Goal: Information Seeking & Learning: Compare options

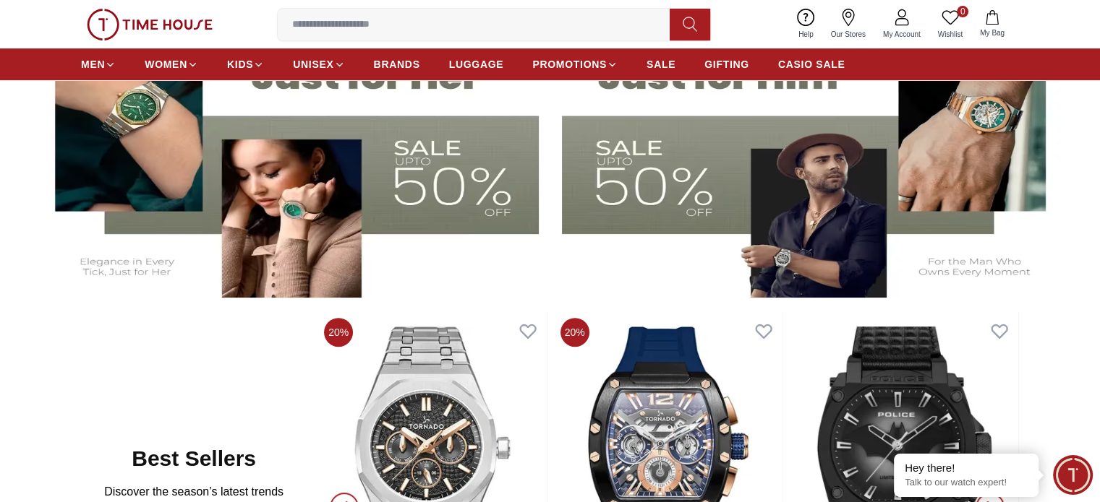
click at [659, 193] on img at bounding box center [814, 158] width 504 height 280
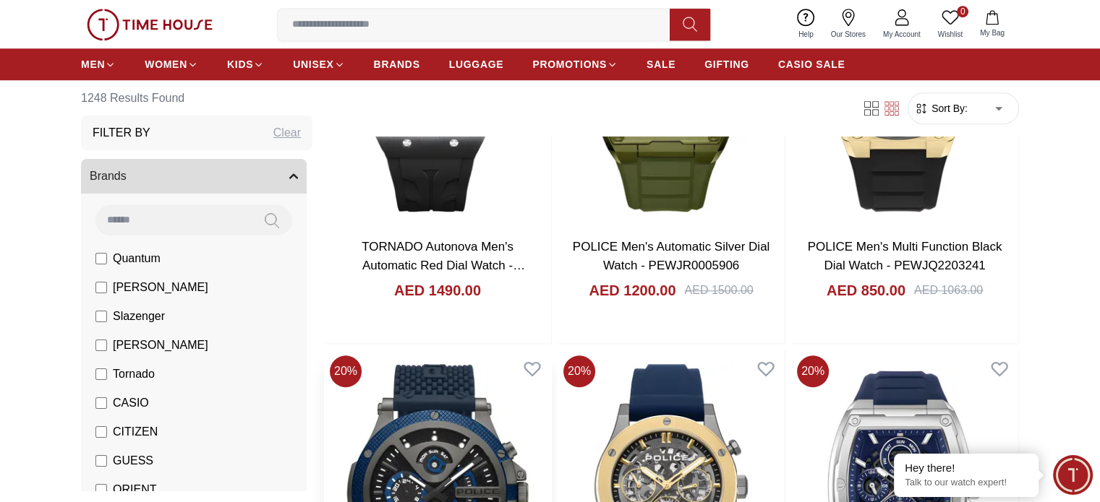
scroll to position [1168, 0]
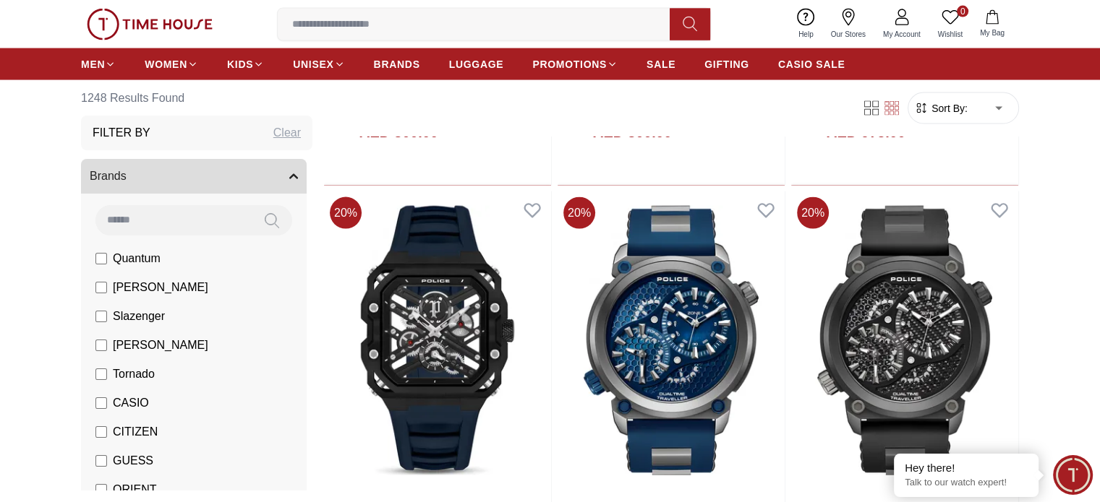
scroll to position [2999, 0]
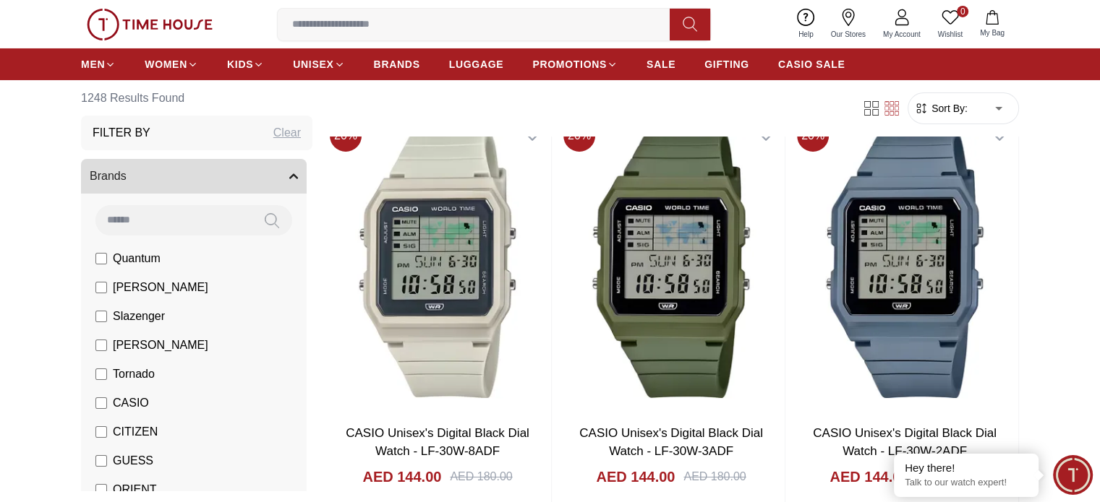
scroll to position [5192, 0]
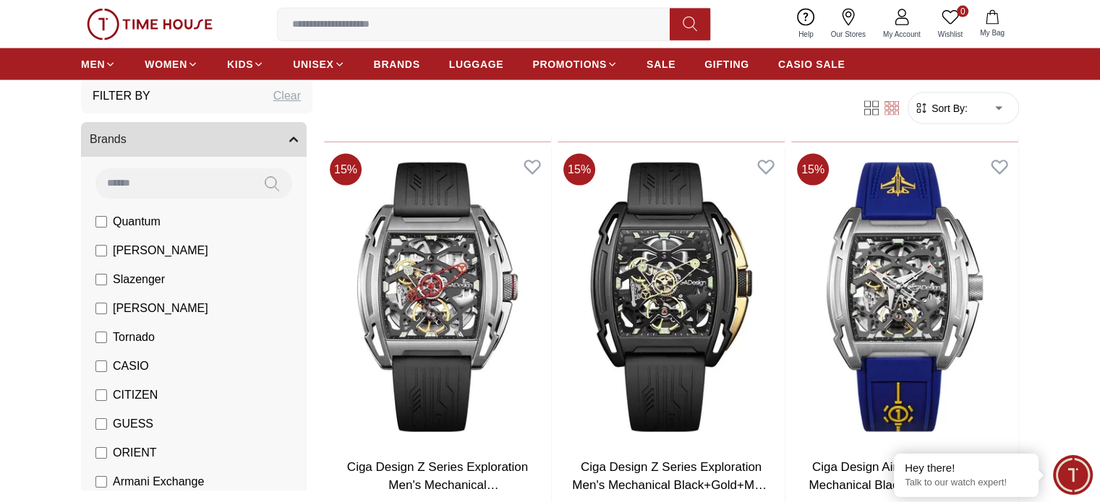
scroll to position [8532, 0]
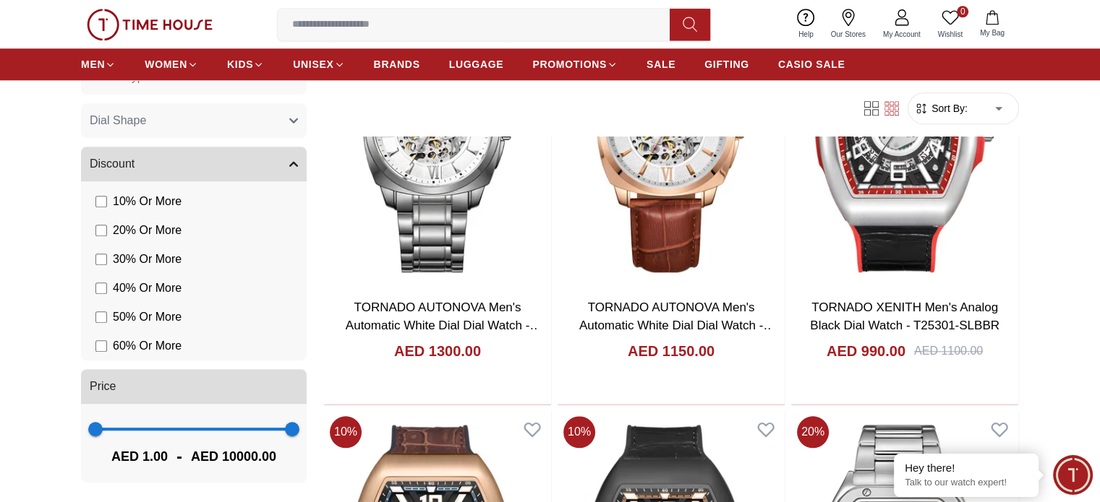
scroll to position [12492, 0]
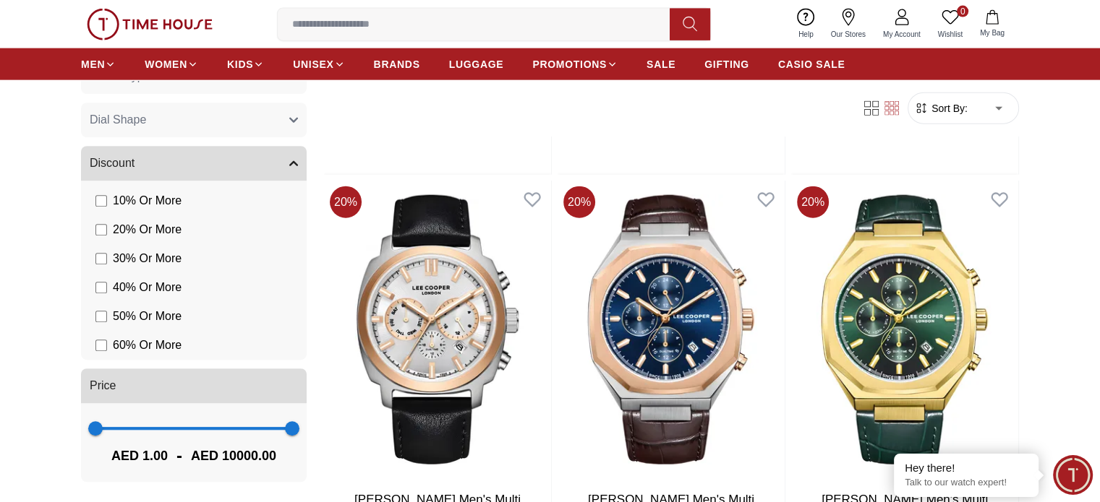
scroll to position [14411, 0]
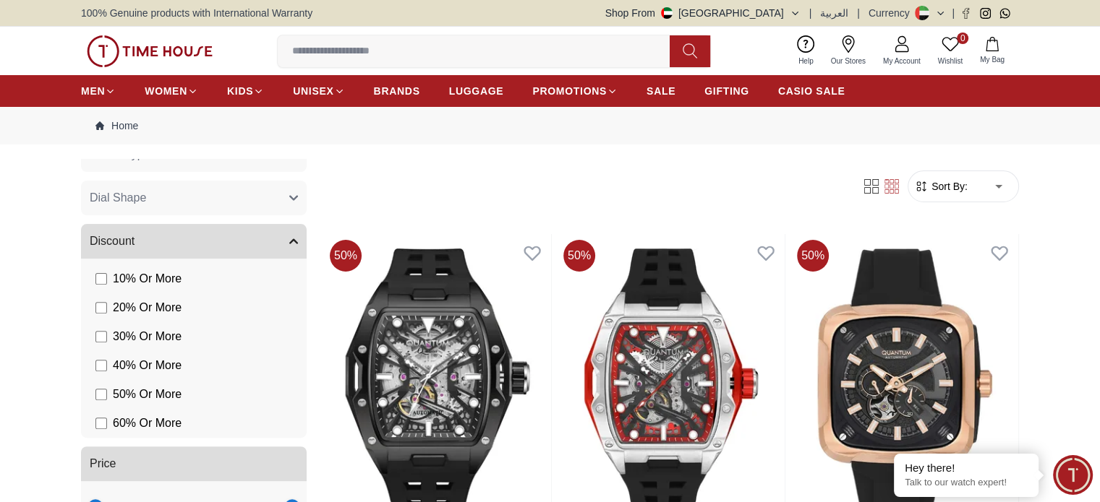
scroll to position [569, 0]
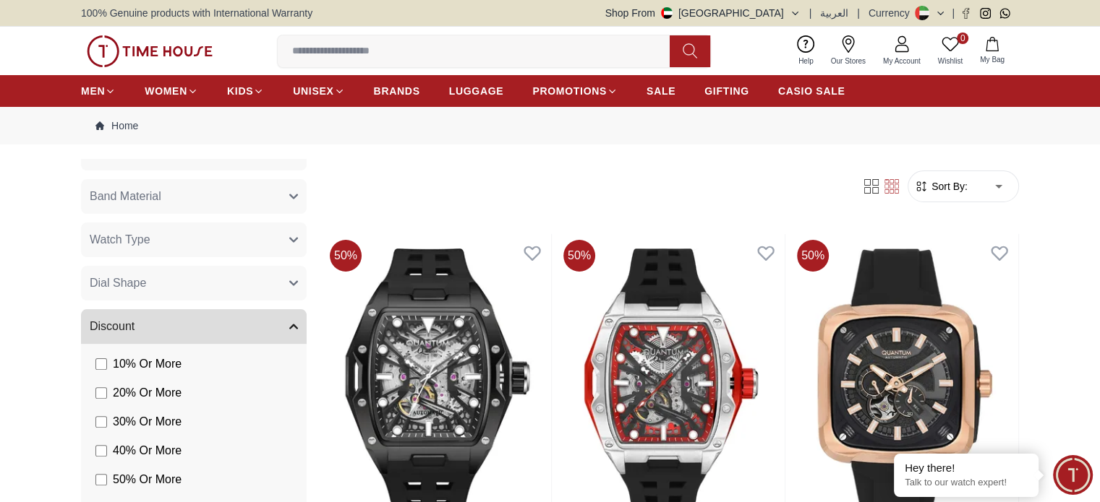
scroll to position [569, 0]
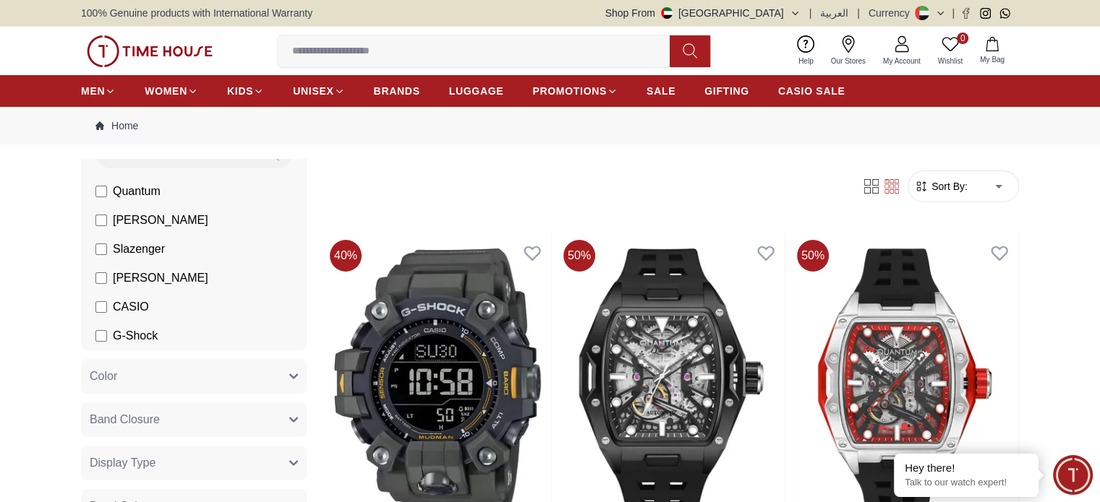
scroll to position [143, 0]
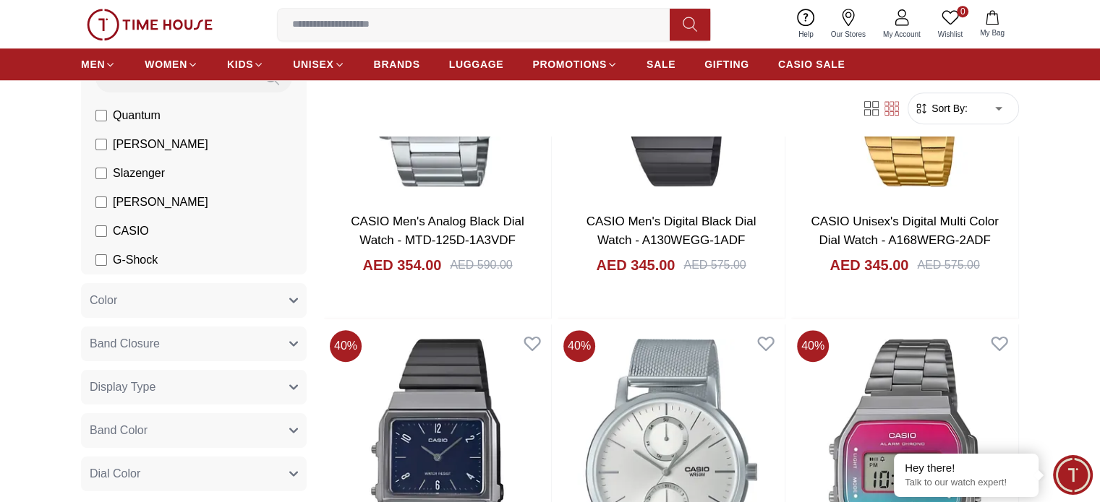
scroll to position [1177, 0]
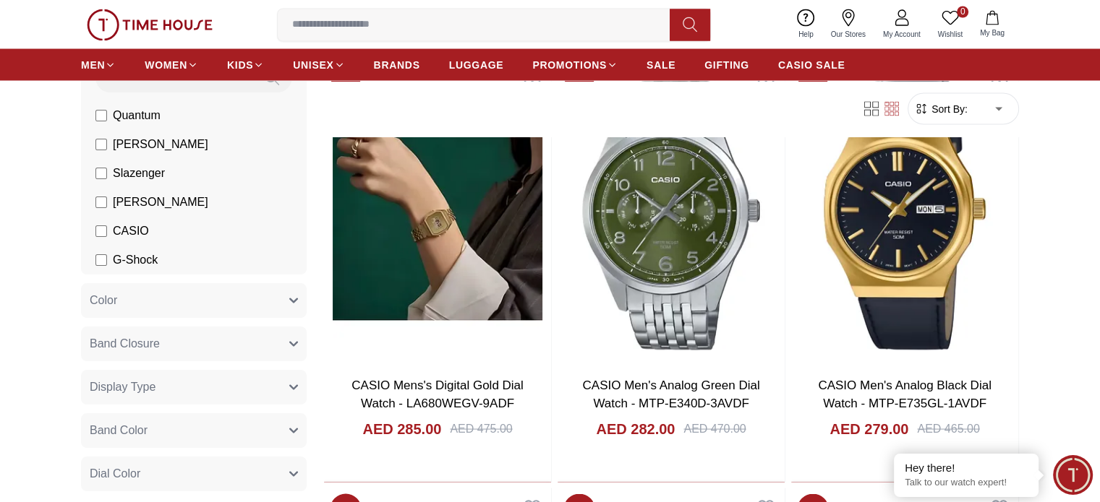
scroll to position [2704, 0]
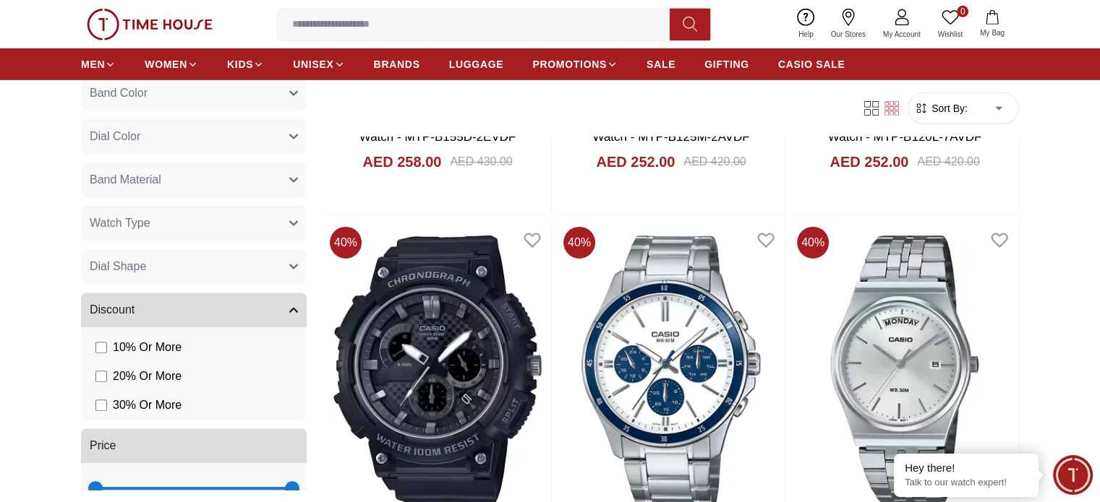
scroll to position [484, 0]
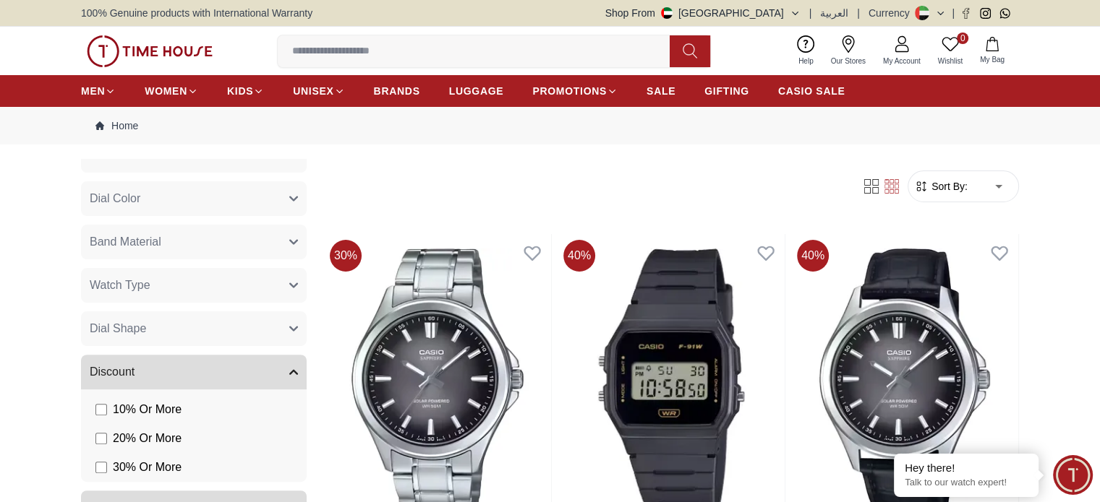
scroll to position [540, 0]
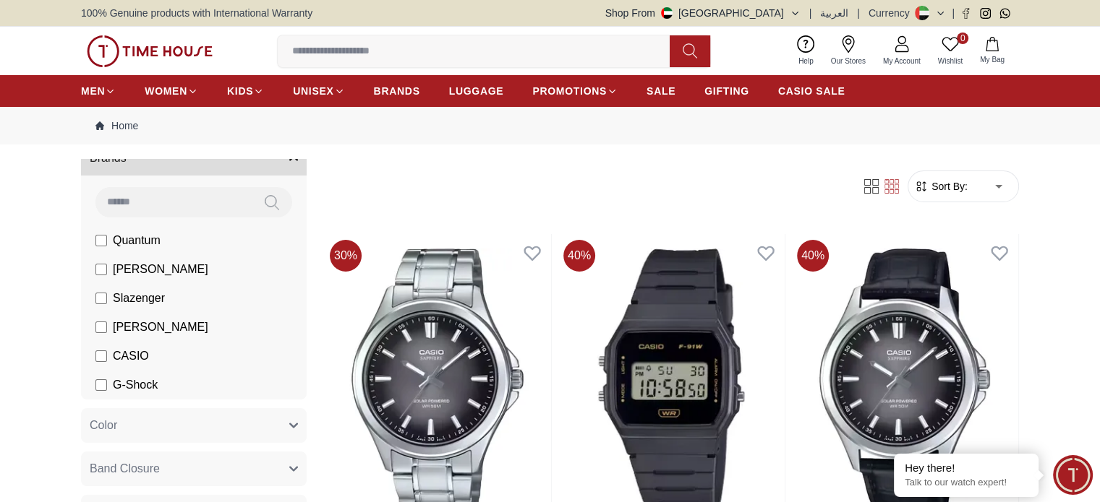
scroll to position [95, 0]
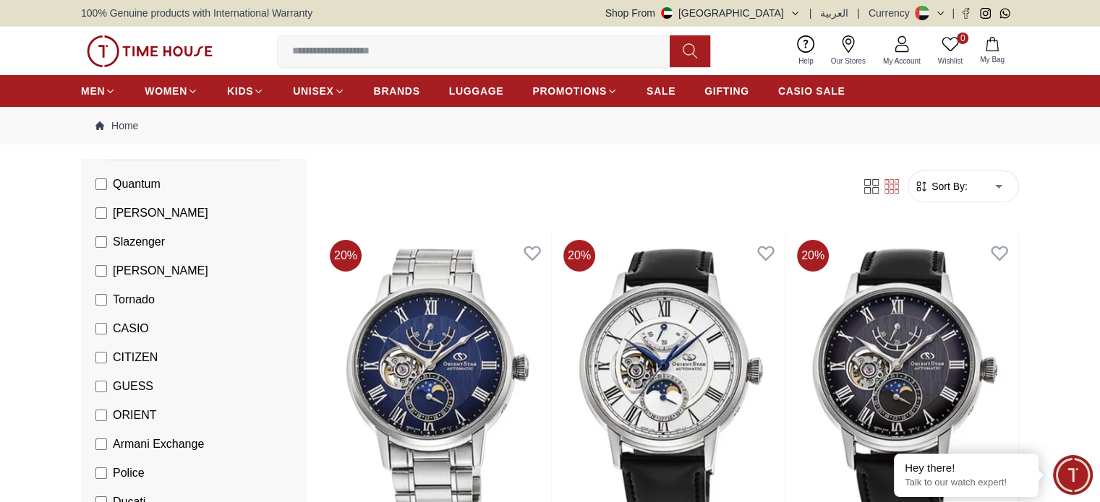
scroll to position [153, 0]
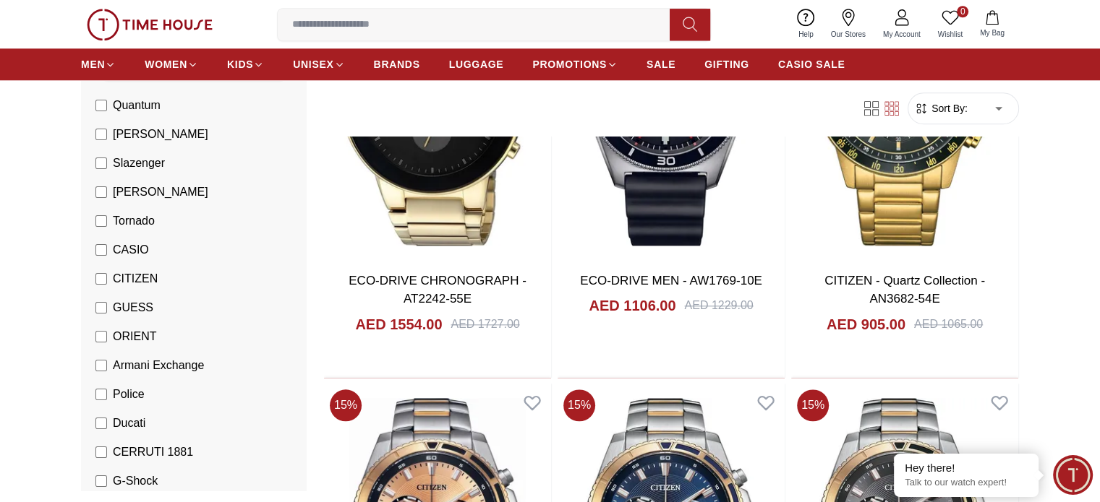
scroll to position [1512, 0]
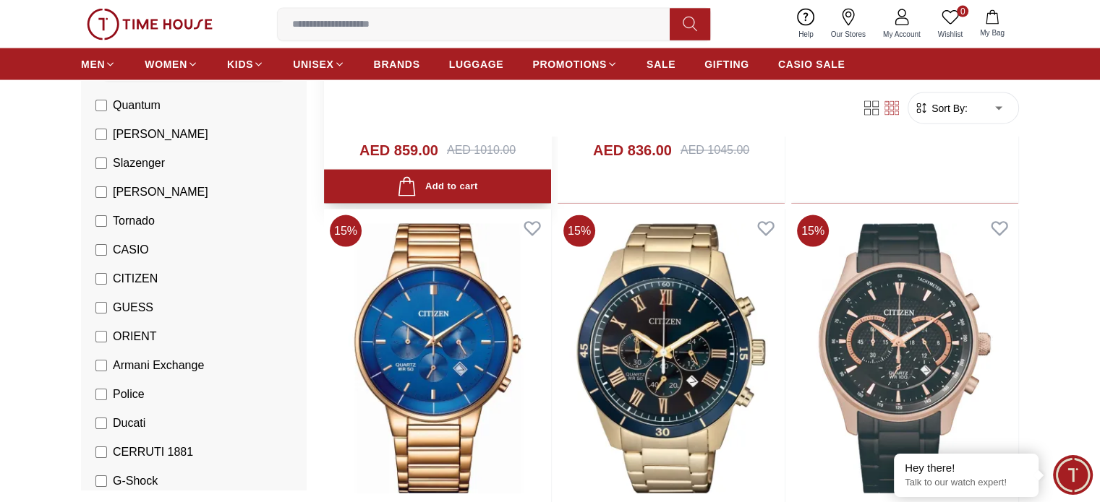
scroll to position [2949, 0]
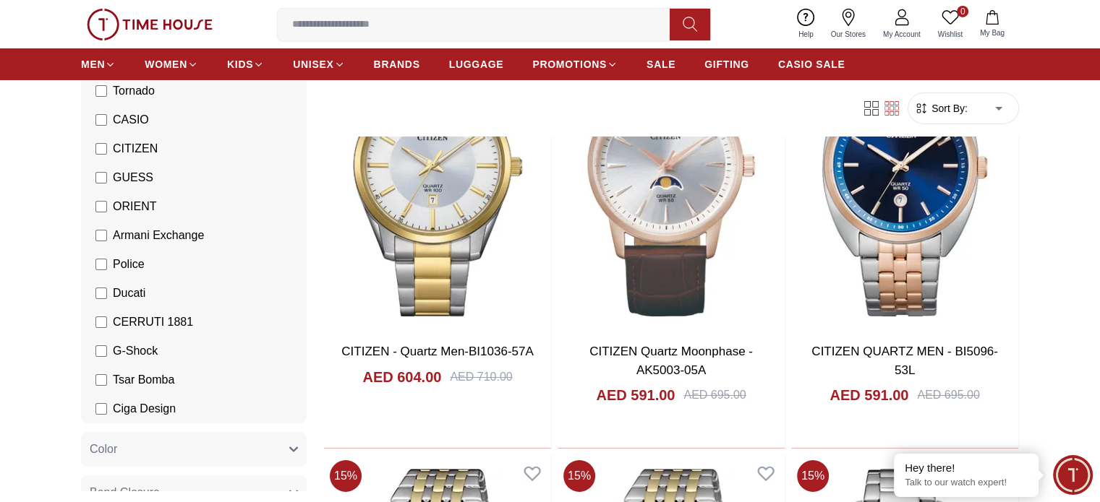
scroll to position [302, 0]
